Goal: Task Accomplishment & Management: Complete application form

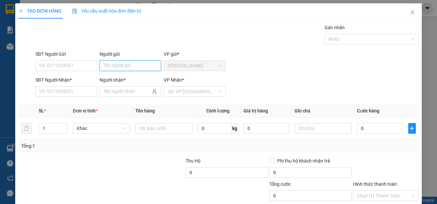
click at [137, 66] on input "Người gửi" at bounding box center [131, 65] width 62 height 11
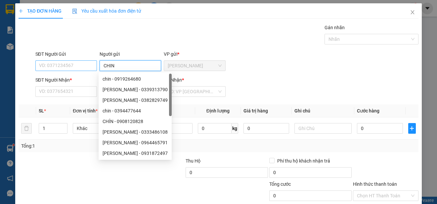
type input "CHIN"
click at [85, 64] on input "SĐT Người Gửi" at bounding box center [66, 65] width 62 height 11
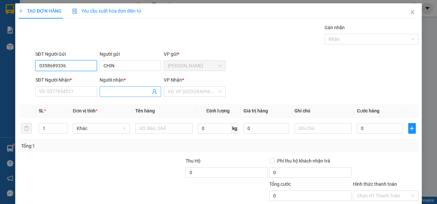
type input "0358689336"
click at [113, 90] on input "Người nhận *" at bounding box center [127, 91] width 47 height 7
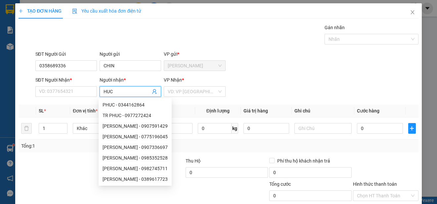
click at [100, 91] on span "HUC" at bounding box center [131, 91] width 62 height 11
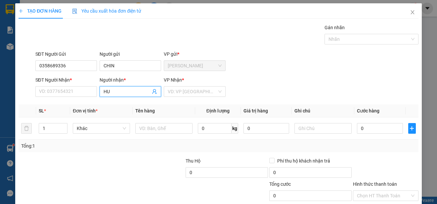
type input "H"
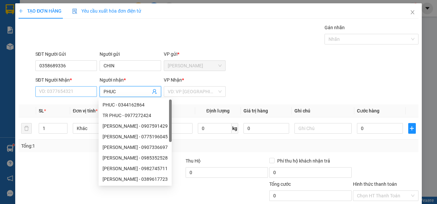
type input "PHUC"
click at [87, 90] on input "SĐT Người Nhận *" at bounding box center [66, 91] width 62 height 11
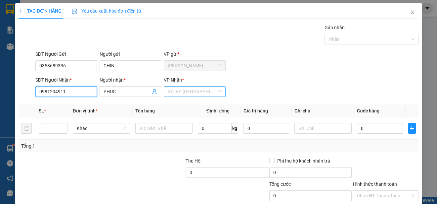
type input "0981204911"
click at [184, 91] on input "search" at bounding box center [192, 91] width 49 height 10
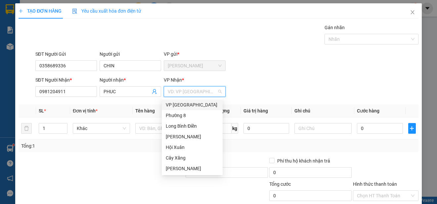
click at [191, 105] on div "VP [GEOGRAPHIC_DATA]" at bounding box center [192, 104] width 53 height 7
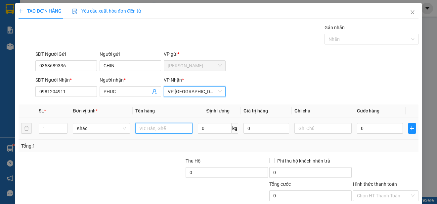
click at [171, 127] on input "text" at bounding box center [163, 128] width 57 height 11
type input "1 MOST"
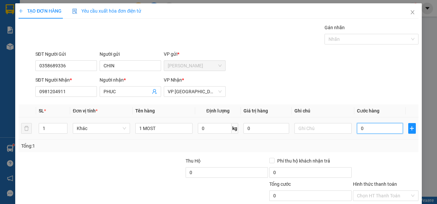
click at [357, 128] on input "0" at bounding box center [380, 128] width 46 height 11
type input "2"
type input "20"
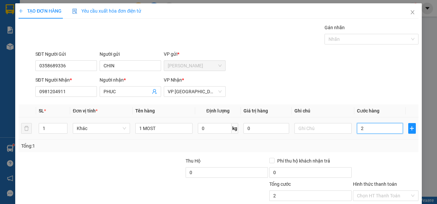
type input "20"
type input "200"
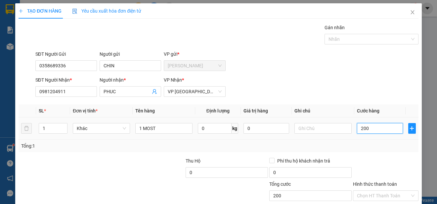
type input "2.000"
type input "20.000"
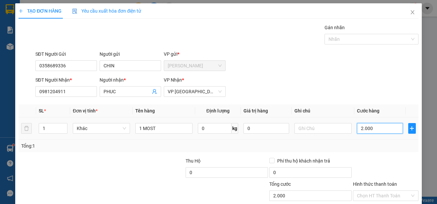
type input "20.000"
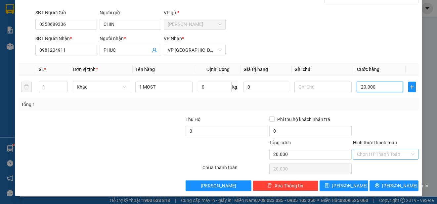
type input "20.000"
click at [395, 155] on input "Hình thức thanh toán" at bounding box center [383, 154] width 53 height 10
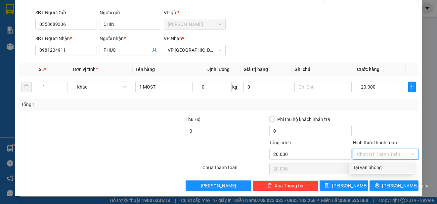
click at [390, 168] on div "Tại văn phòng" at bounding box center [381, 167] width 57 height 7
type input "0"
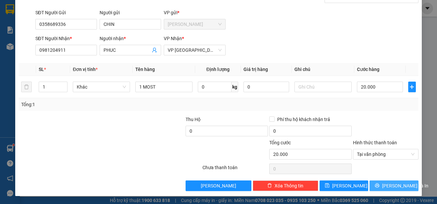
click at [394, 184] on span "[PERSON_NAME] và In" at bounding box center [405, 185] width 46 height 7
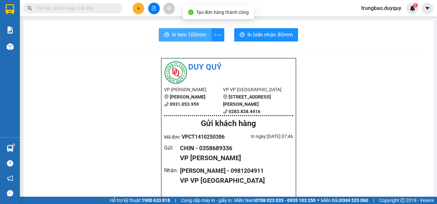
click at [188, 37] on span "In tem 100mm" at bounding box center [189, 34] width 34 height 8
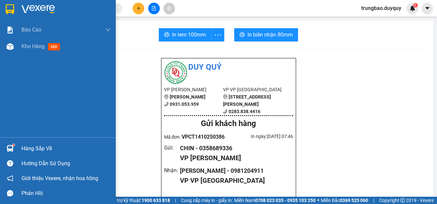
click at [10, 9] on img at bounding box center [10, 9] width 9 height 10
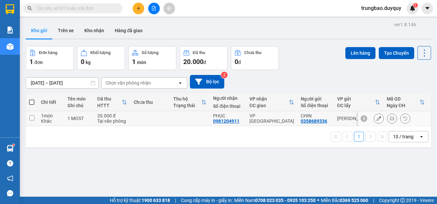
click at [33, 117] on input "checkbox" at bounding box center [31, 117] width 5 height 5
checkbox input "true"
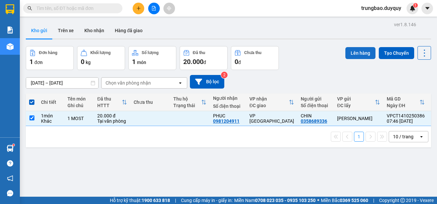
click at [366, 54] on button "Lên hàng" at bounding box center [361, 53] width 30 height 12
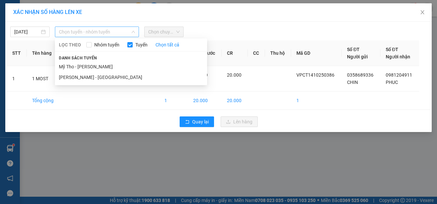
click at [113, 30] on span "Chọn tuyến - nhóm tuyến" at bounding box center [97, 32] width 76 height 10
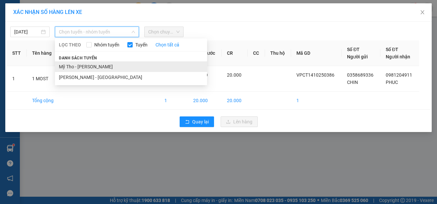
click at [113, 67] on li "Mỹ Tho - [PERSON_NAME]" at bounding box center [131, 66] width 152 height 11
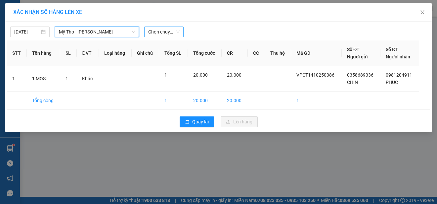
click at [167, 33] on span "Chọn chuyến" at bounding box center [163, 32] width 31 height 10
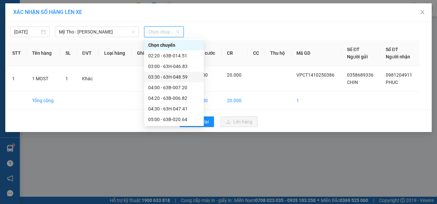
scroll to position [99, 0]
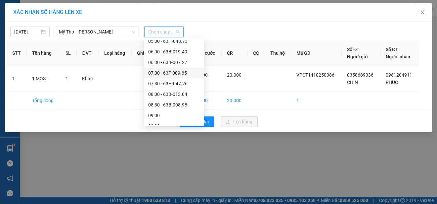
click at [183, 73] on div "07:00 - 63F-009.85" at bounding box center [174, 72] width 52 height 7
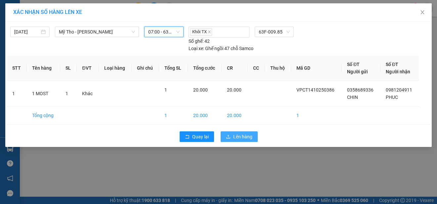
click at [254, 138] on button "Lên hàng" at bounding box center [239, 136] width 37 height 11
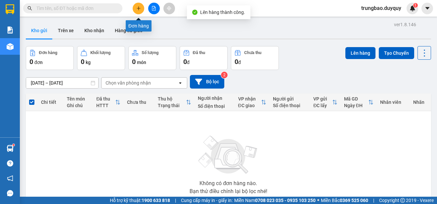
click at [139, 11] on button at bounding box center [139, 9] width 12 height 12
